Goal: Navigation & Orientation: Understand site structure

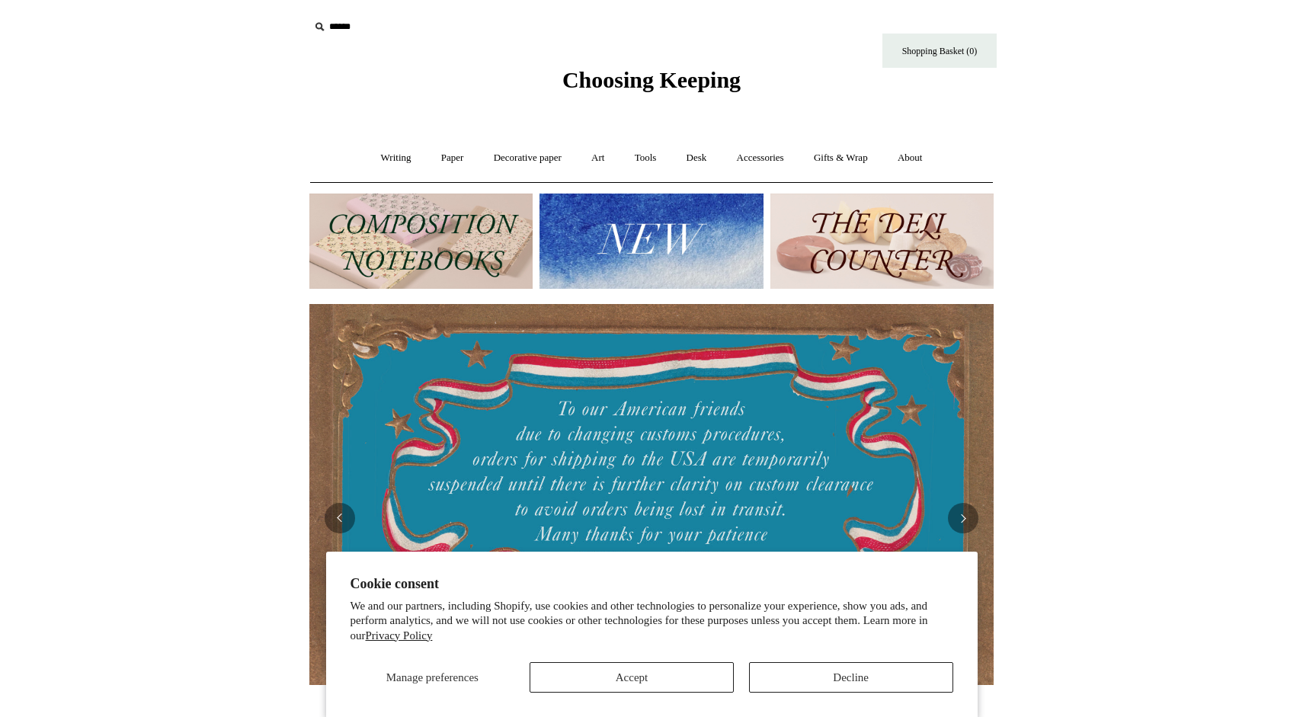
click at [701, 685] on button "Accept" at bounding box center [631, 677] width 204 height 30
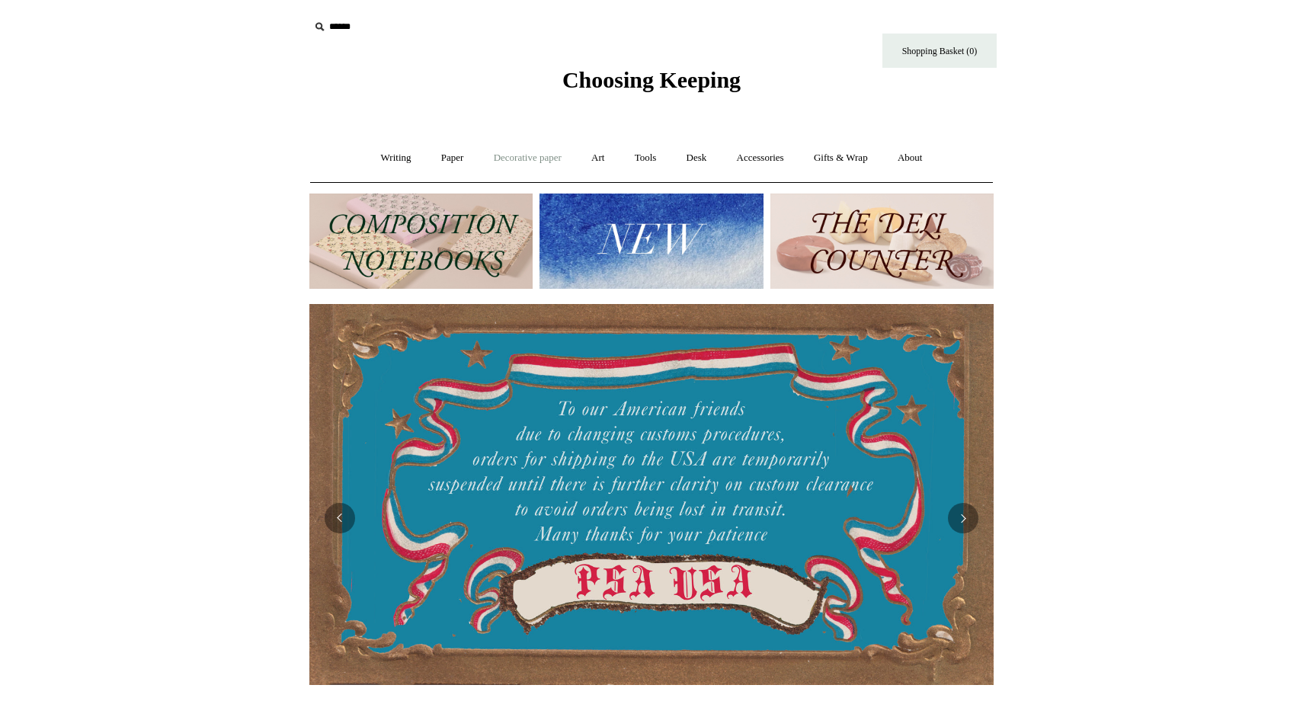
click at [507, 165] on link "Decorative paper +" at bounding box center [527, 158] width 95 height 40
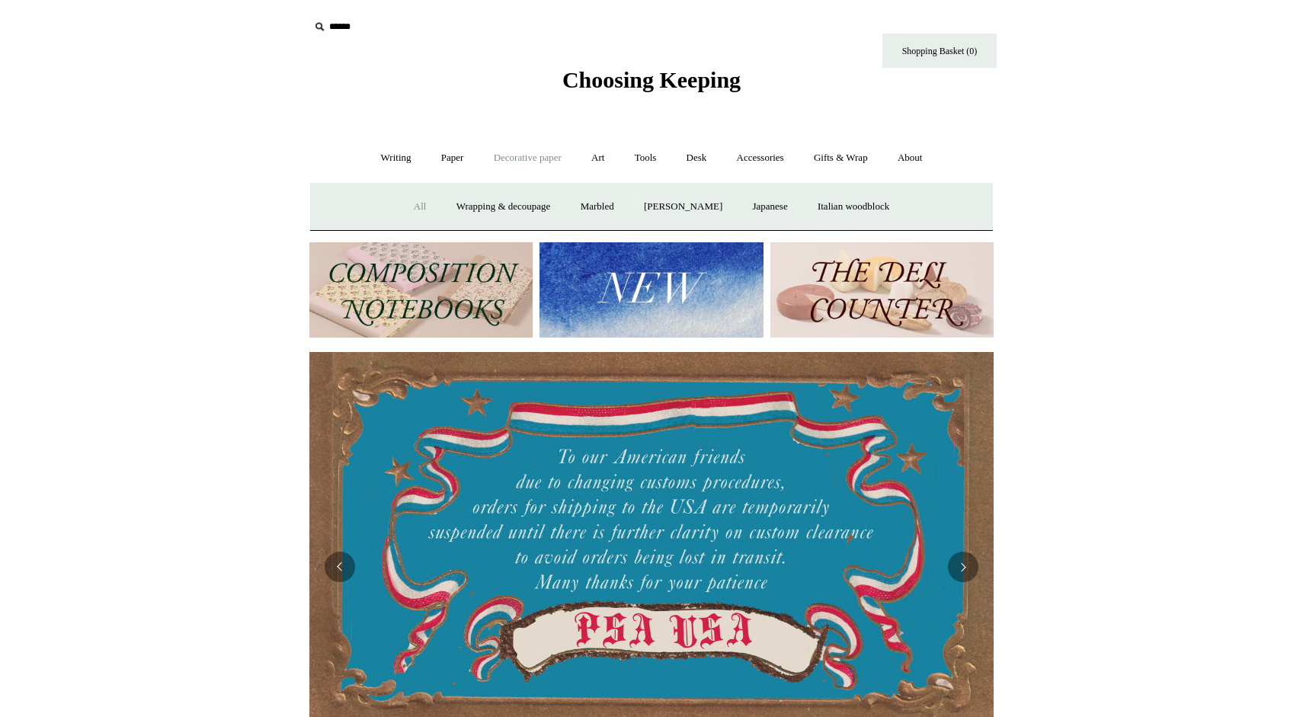
click at [414, 200] on link "All" at bounding box center [420, 207] width 40 height 40
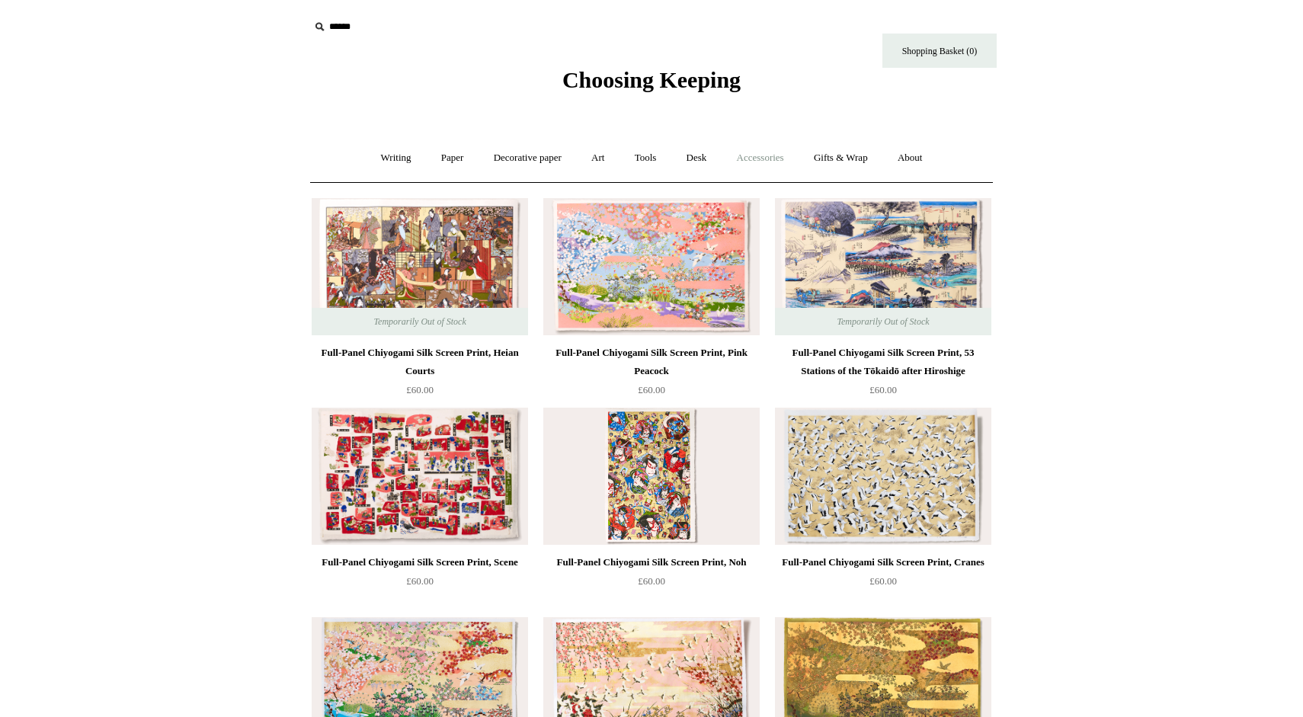
click at [772, 154] on link "Accessories +" at bounding box center [760, 158] width 75 height 40
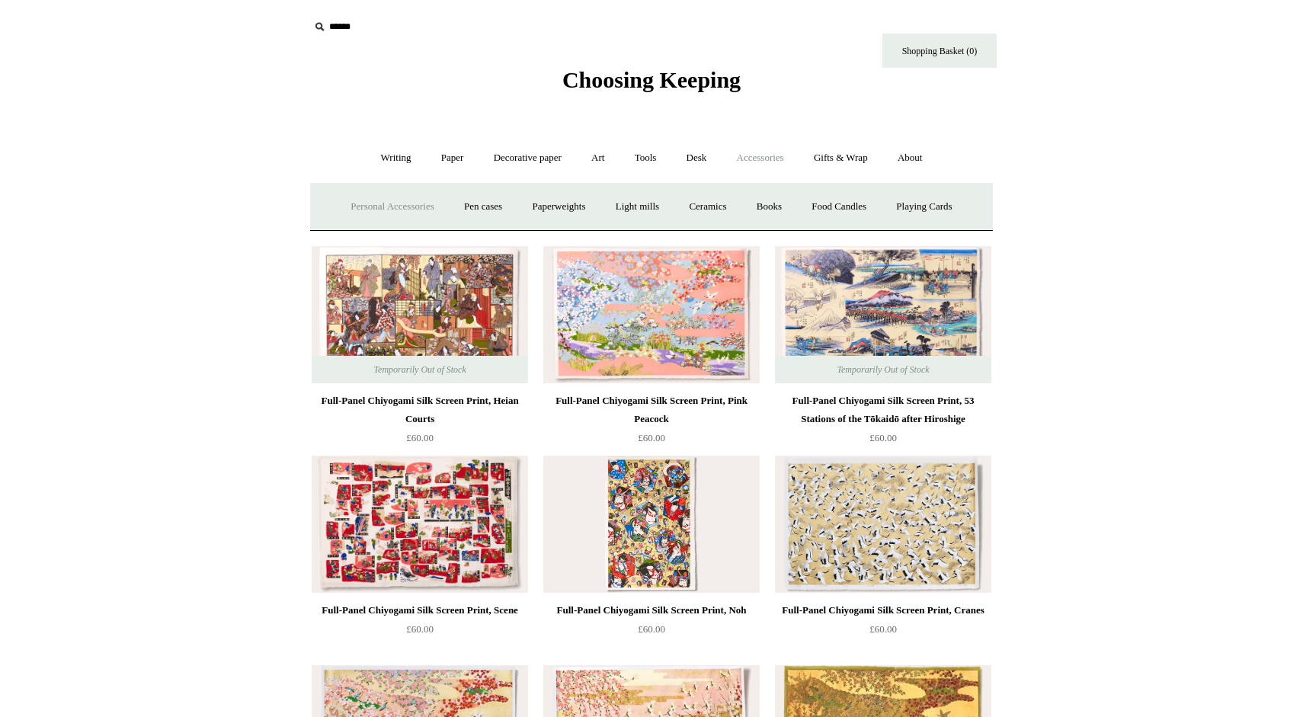
click at [410, 206] on link "Personal Accessories +" at bounding box center [392, 207] width 110 height 40
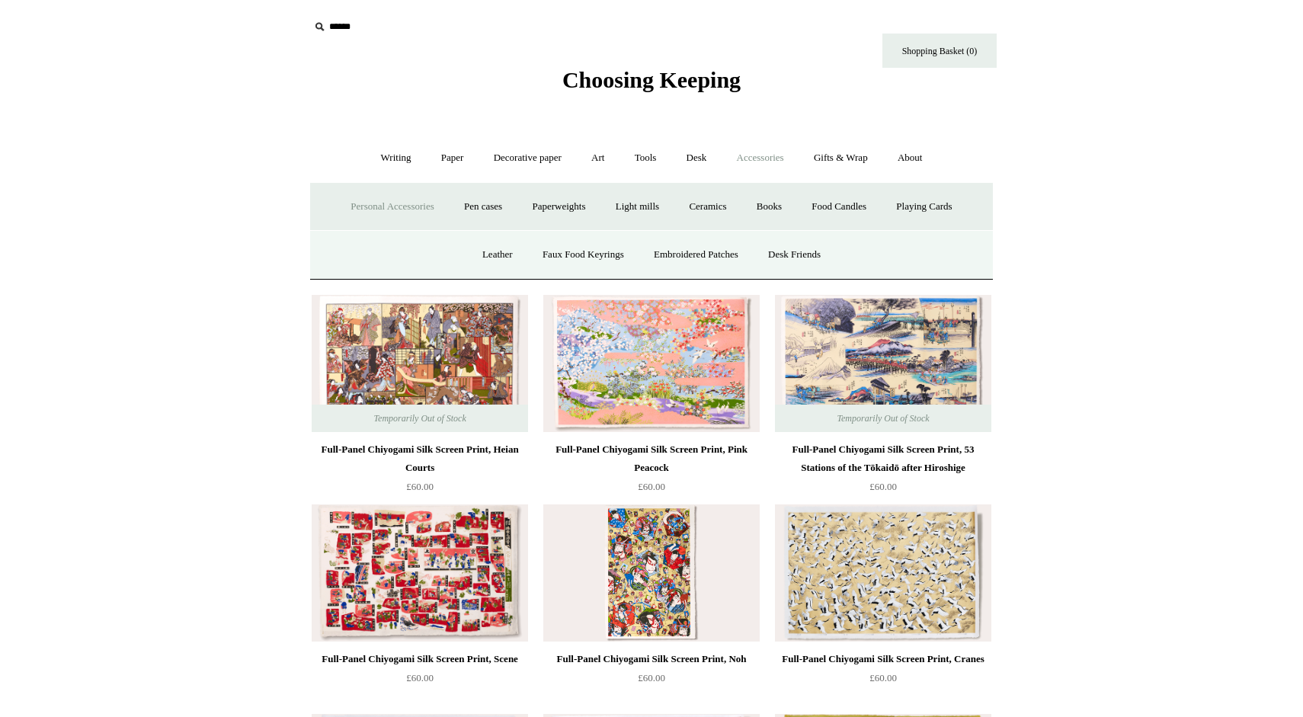
click at [628, 75] on span "Choosing Keeping" at bounding box center [651, 79] width 178 height 25
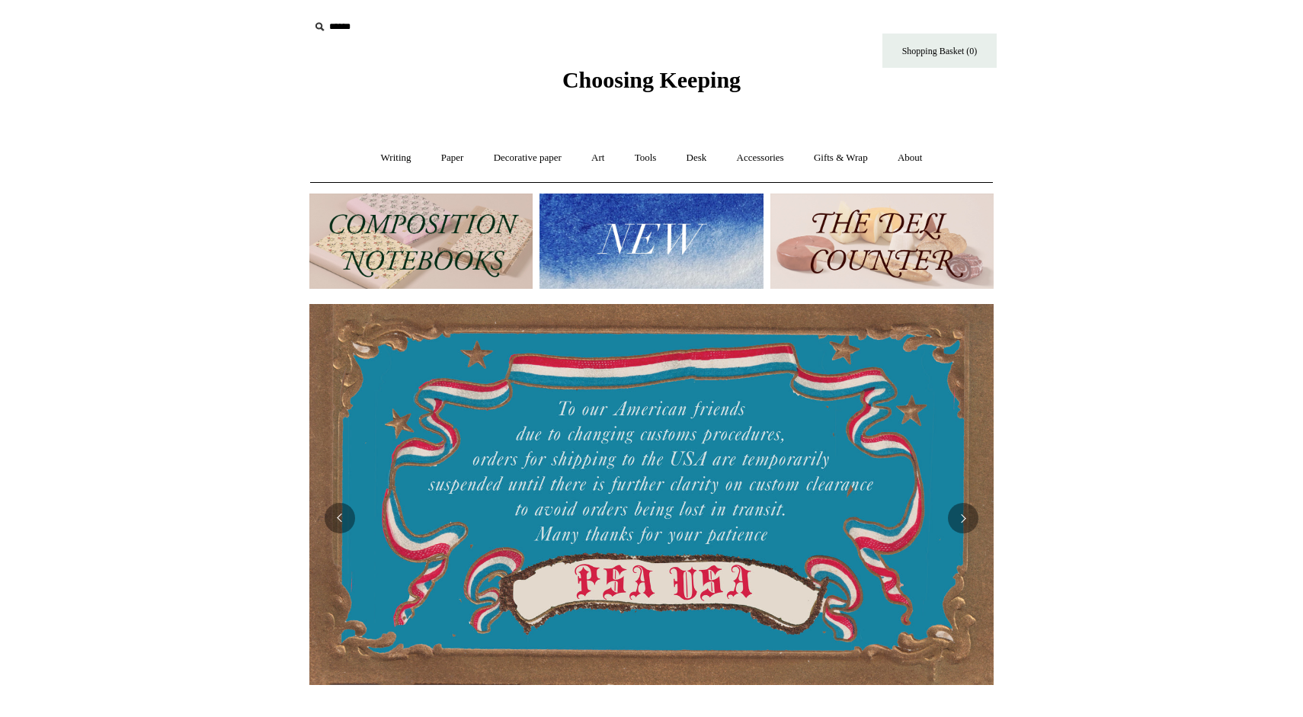
click at [571, 241] on img at bounding box center [650, 240] width 223 height 95
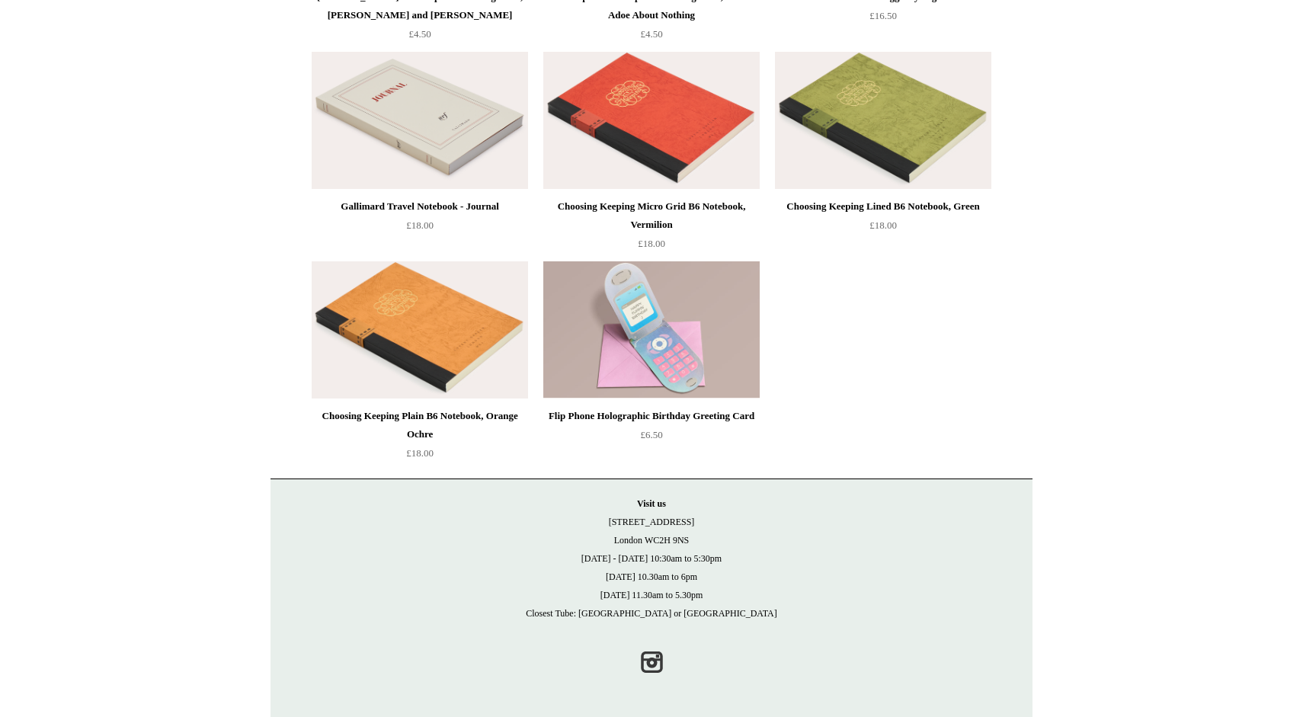
scroll to position [3288, 0]
